Goal: Task Accomplishment & Management: Use online tool/utility

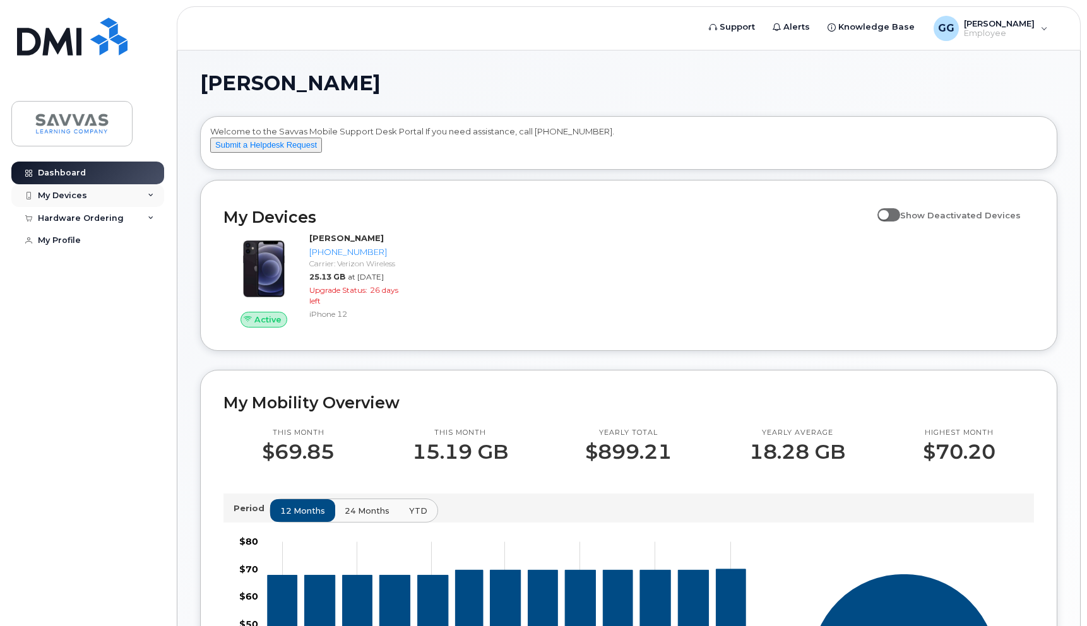
click at [153, 196] on icon at bounding box center [151, 195] width 6 height 6
click at [153, 197] on icon at bounding box center [151, 195] width 6 height 6
click at [153, 218] on icon at bounding box center [151, 218] width 6 height 6
click at [150, 215] on icon at bounding box center [151, 218] width 6 height 6
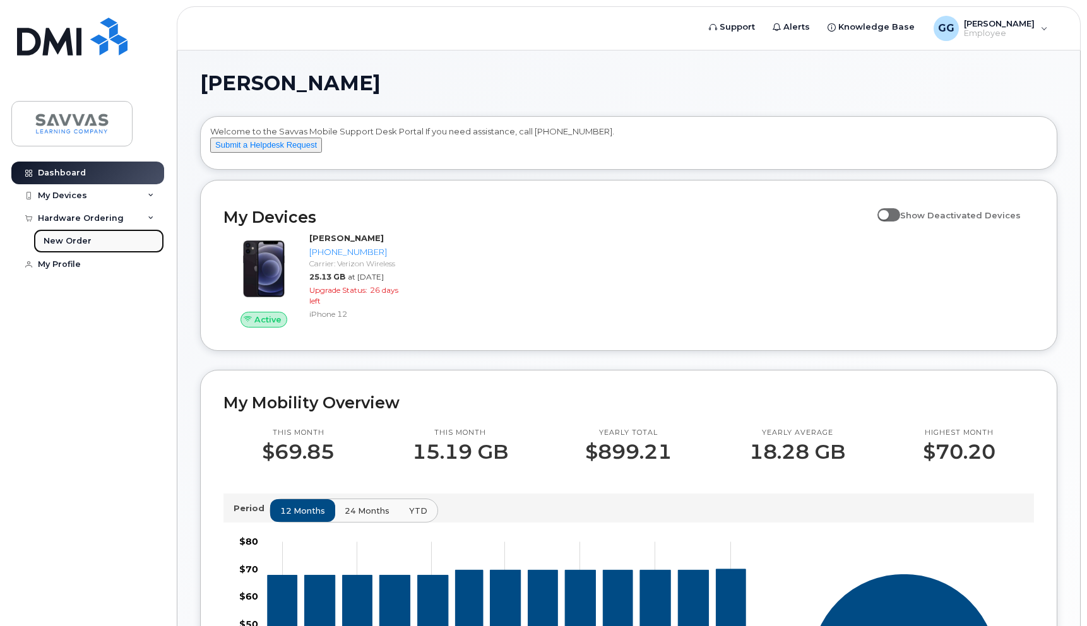
click at [96, 238] on link "New Order" at bounding box center [98, 241] width 131 height 24
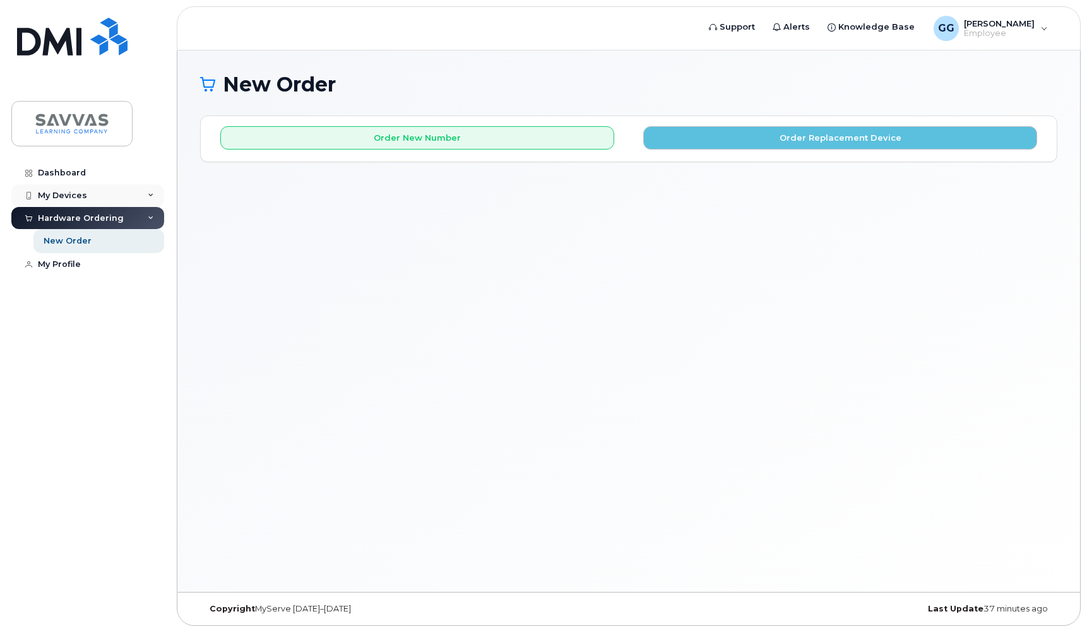
click at [65, 191] on div "My Devices" at bounding box center [62, 196] width 49 height 10
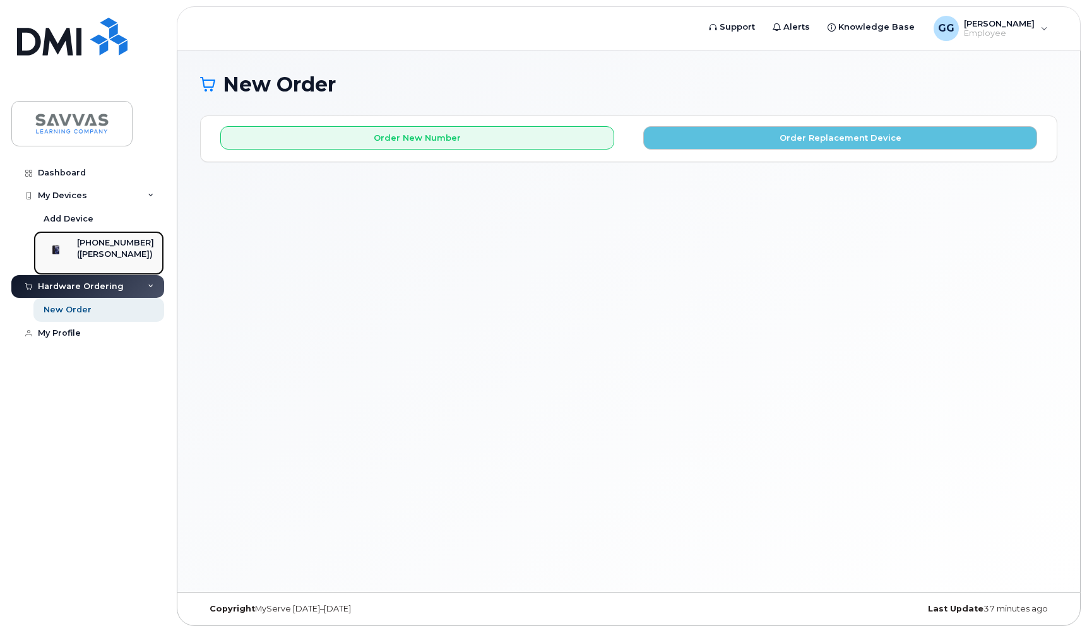
click at [71, 248] on div at bounding box center [56, 249] width 33 height 25
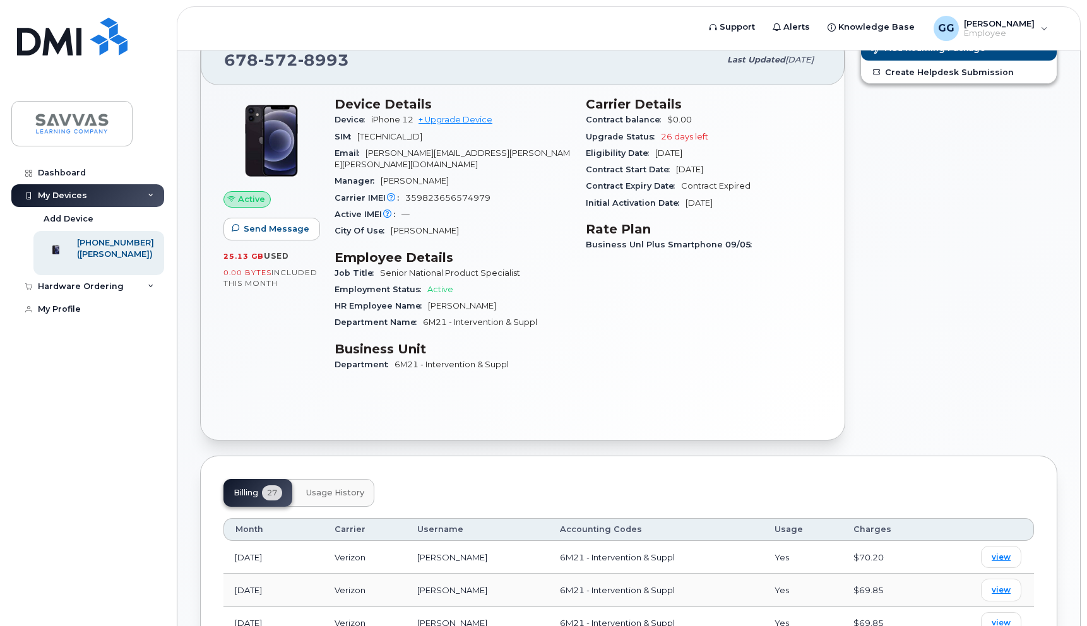
scroll to position [59, 0]
